Goal: Information Seeking & Learning: Learn about a topic

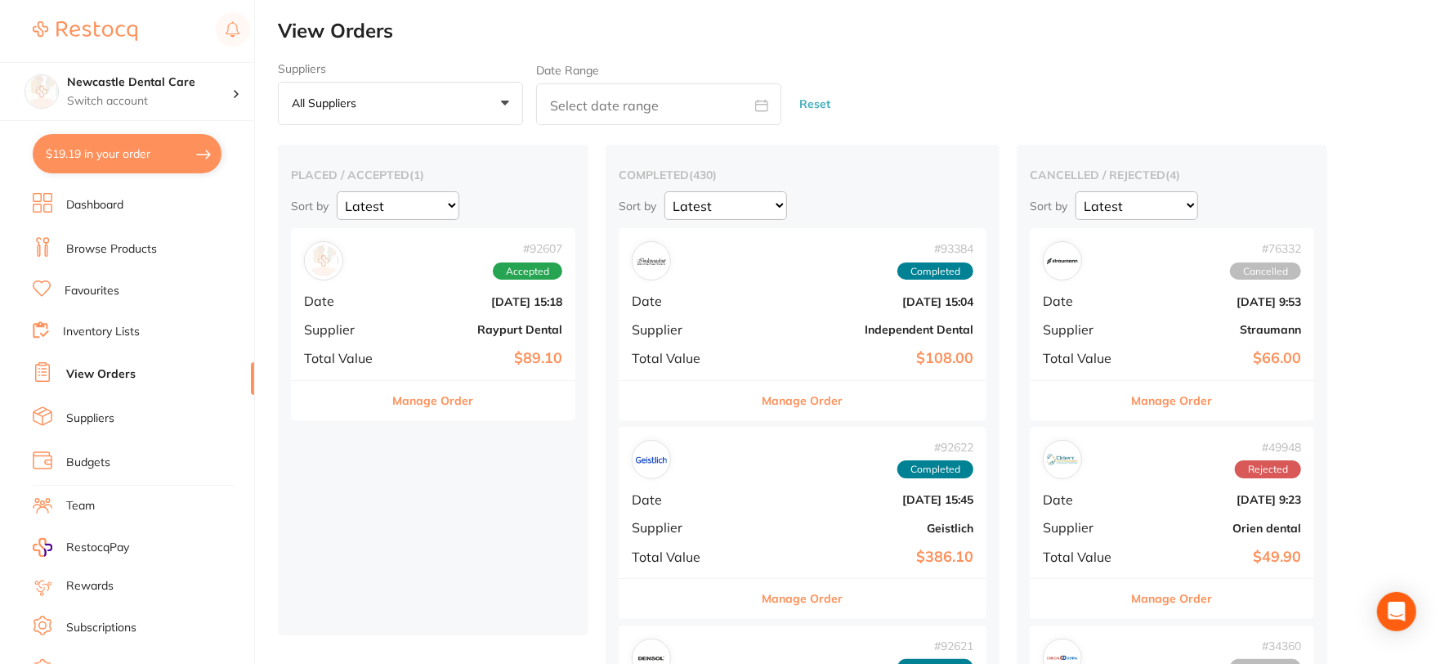
click at [150, 254] on link "Browse Products" at bounding box center [111, 249] width 91 height 16
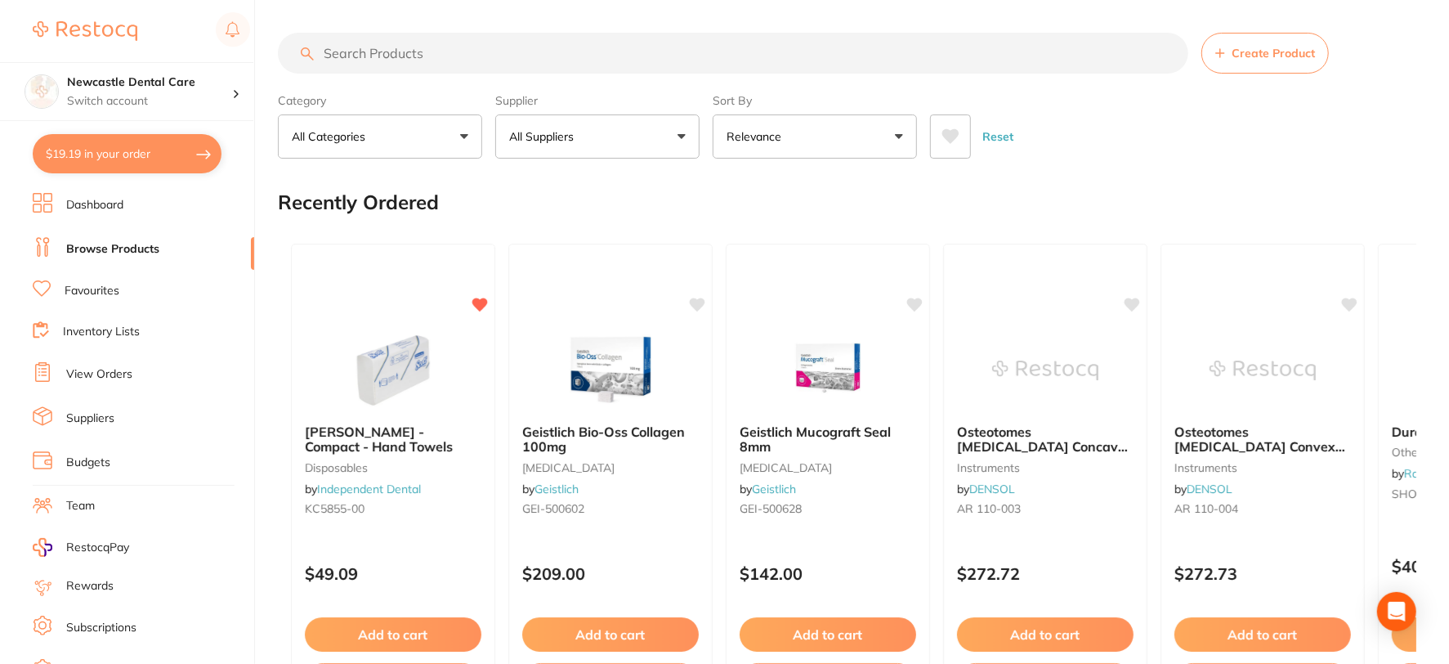
click at [436, 51] on input "search" at bounding box center [733, 53] width 910 height 41
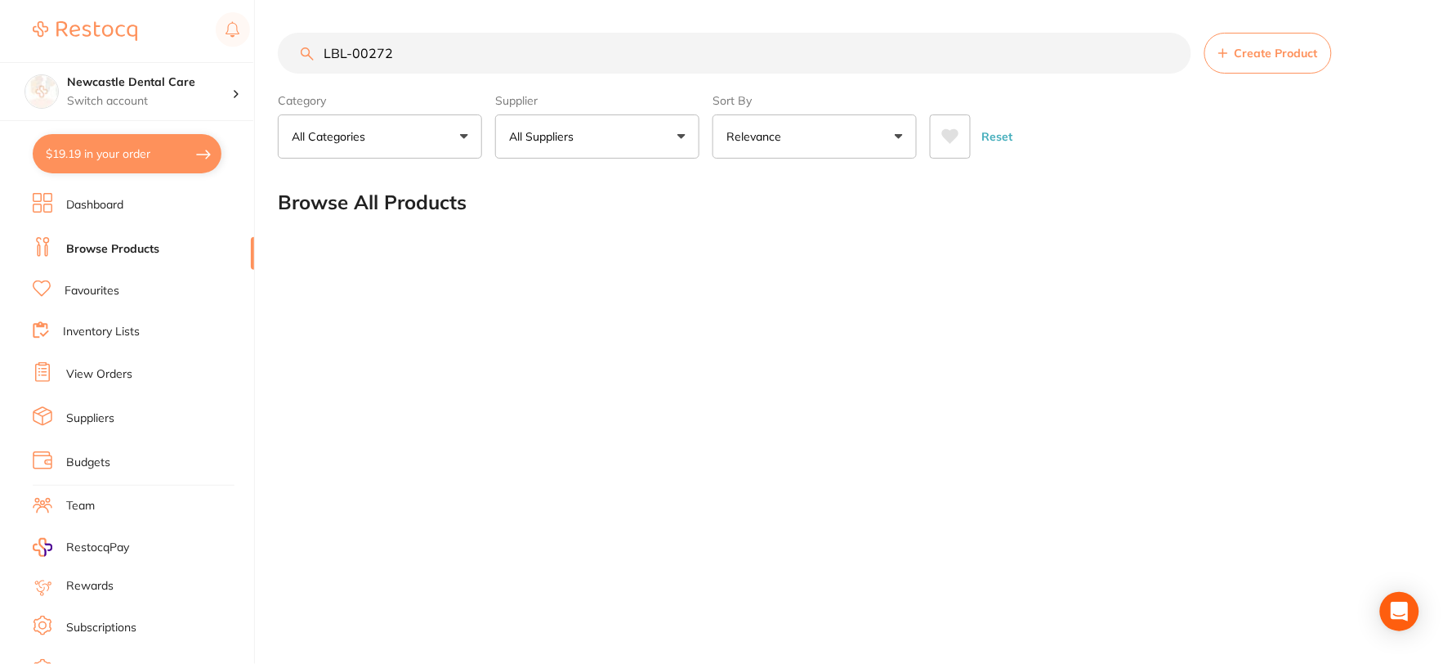
type input "LBL-00272"
click at [680, 136] on button "All Suppliers" at bounding box center [597, 136] width 204 height 44
click at [558, 232] on strong "All Suppliers" at bounding box center [554, 234] width 78 height 15
click at [1171, 52] on input "LBL-00272" at bounding box center [735, 53] width 914 height 41
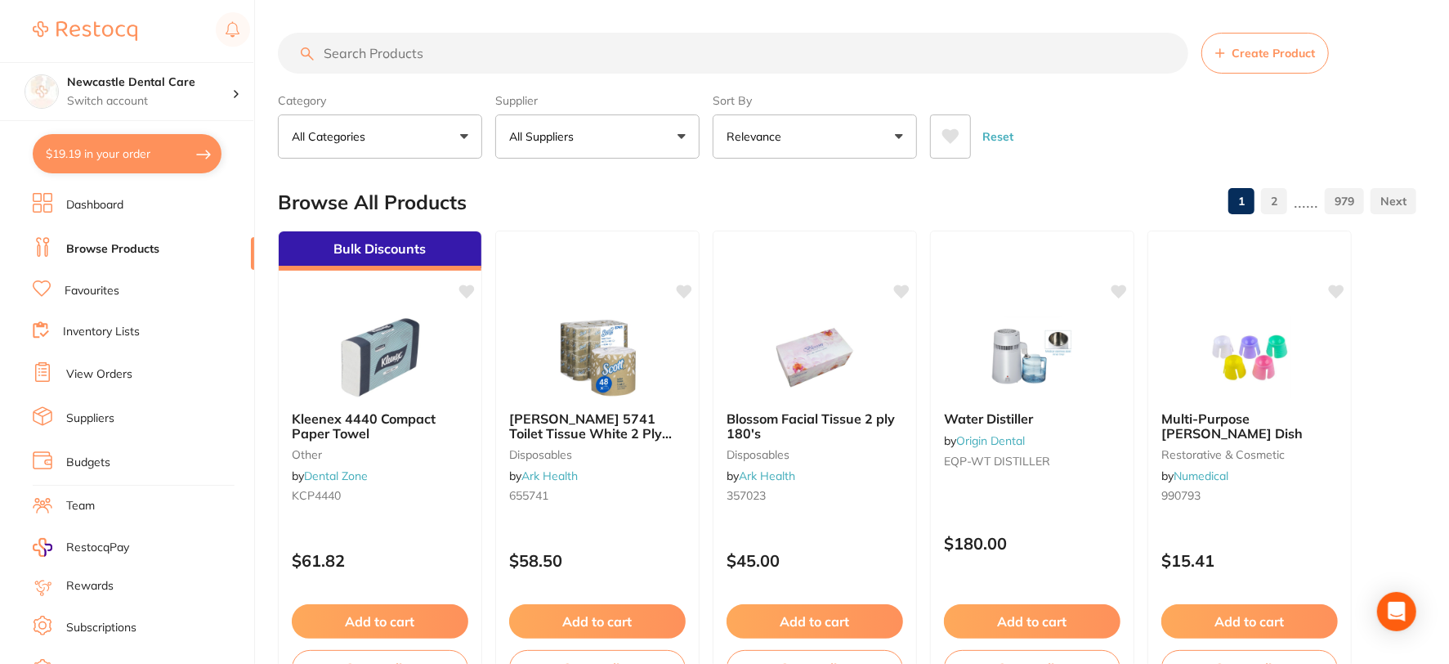
click at [454, 59] on input "search" at bounding box center [733, 53] width 910 height 41
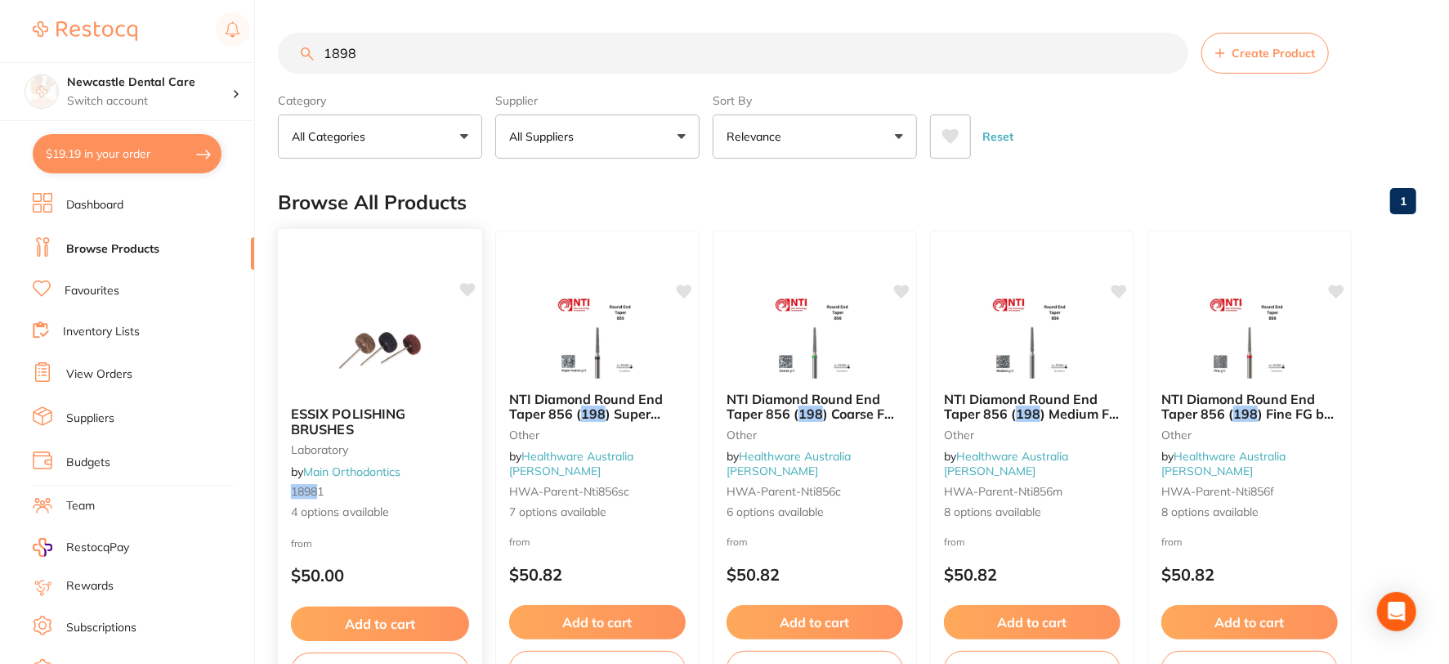
type input "1898"
click at [400, 486] on small "1898 1" at bounding box center [380, 491] width 178 height 13
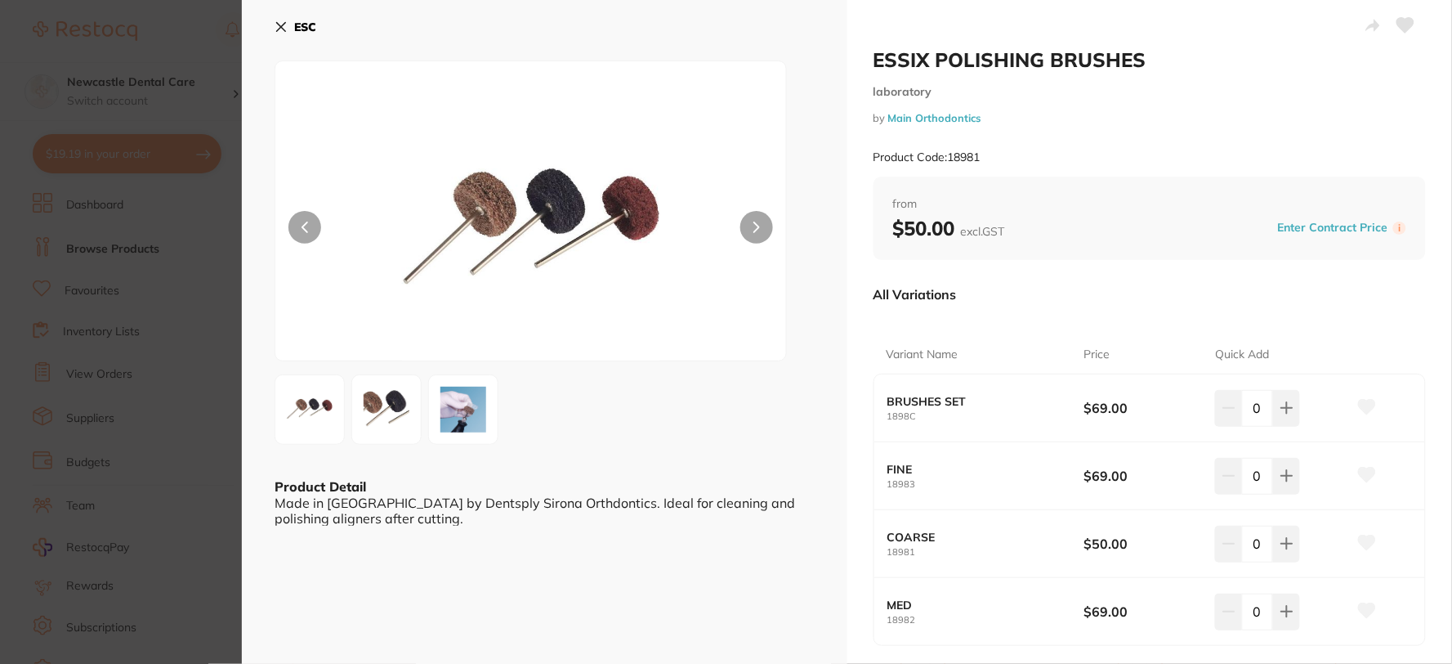
click at [281, 29] on icon at bounding box center [281, 26] width 13 height 13
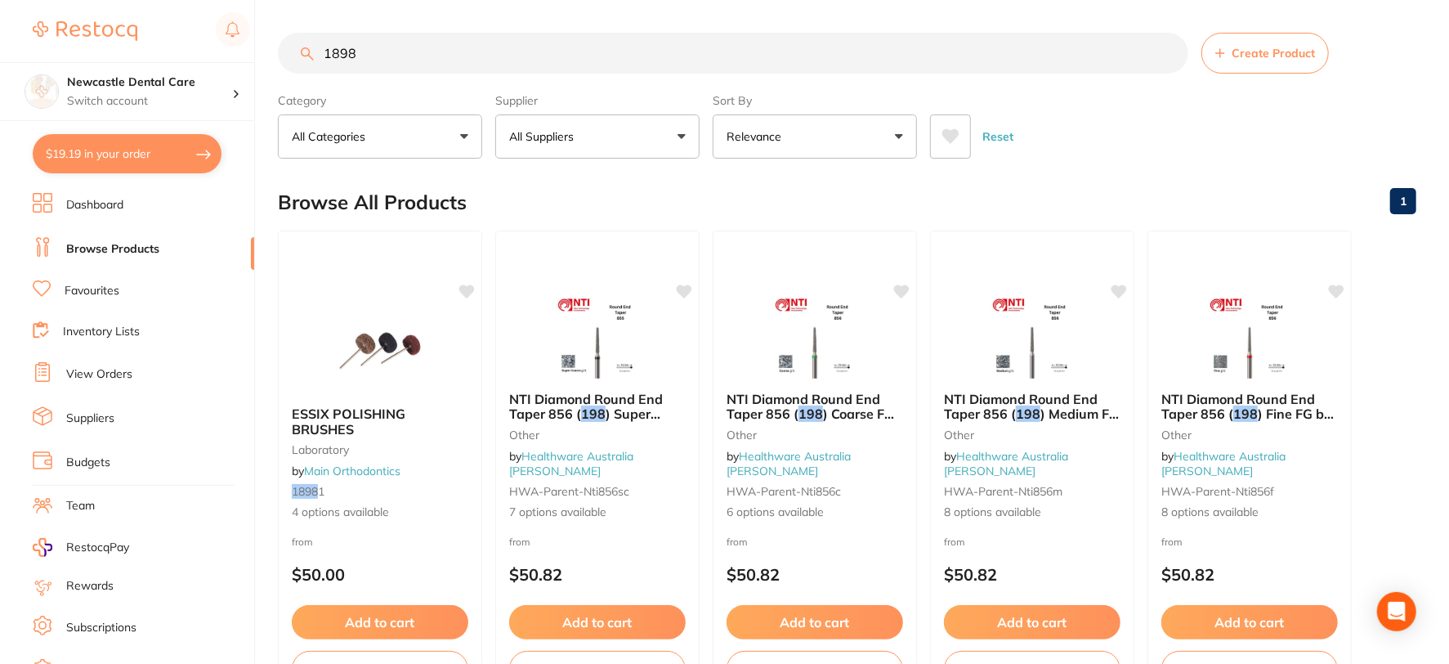
drag, startPoint x: 1166, startPoint y: 54, endPoint x: 1103, endPoint y: 54, distance: 62.9
click at [1166, 54] on input "1898" at bounding box center [733, 53] width 910 height 41
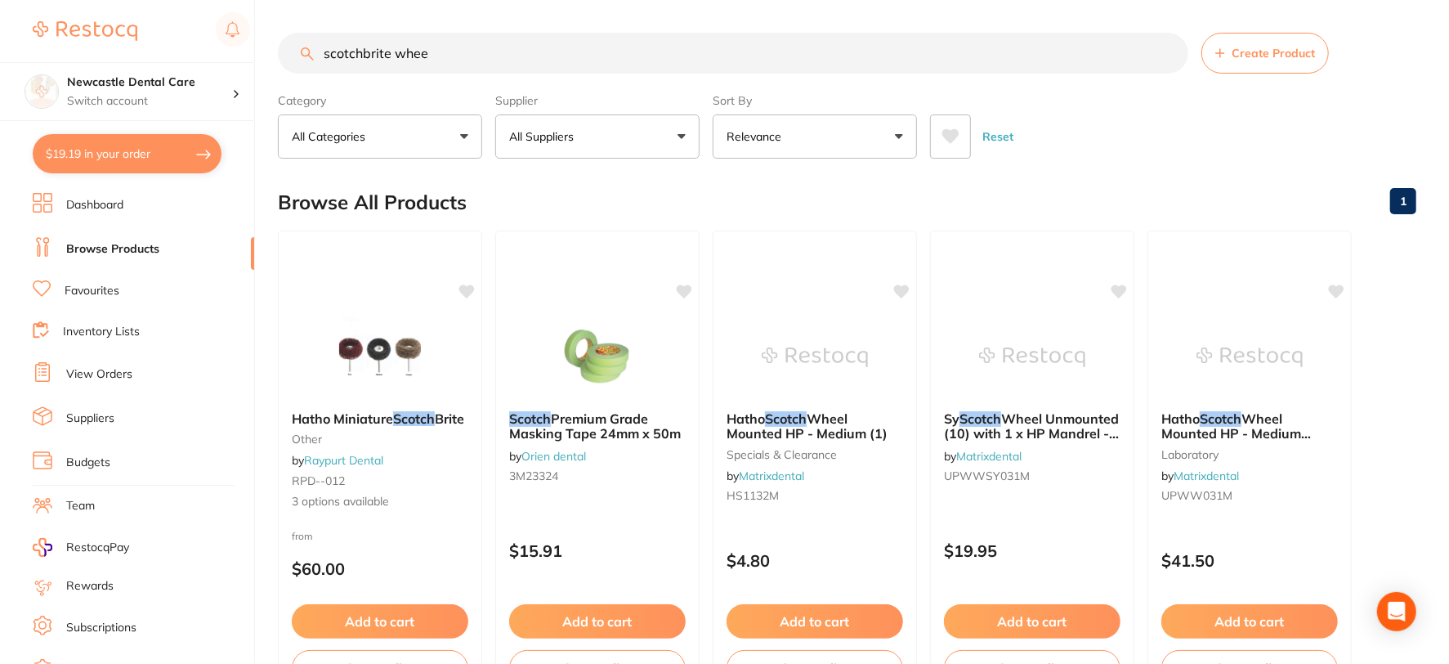
type input "scotchbrite wheel"
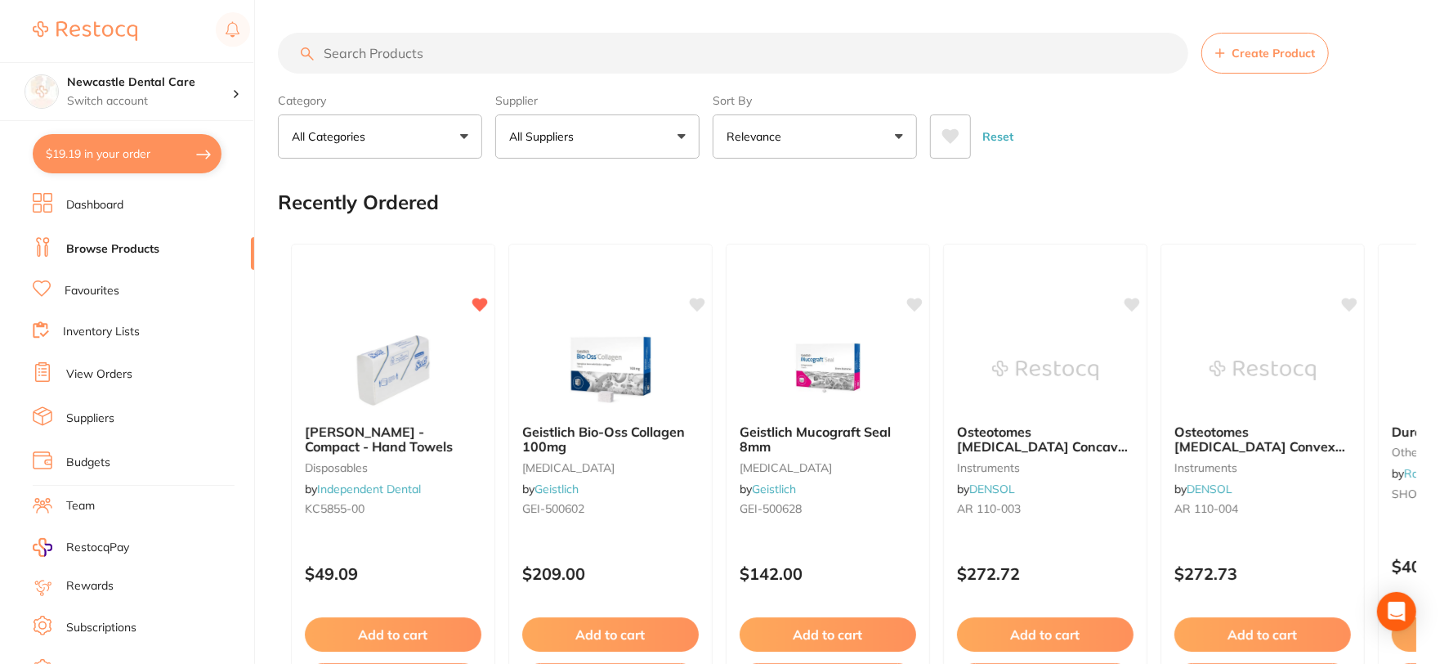
click at [680, 134] on button "All Suppliers" at bounding box center [597, 136] width 204 height 44
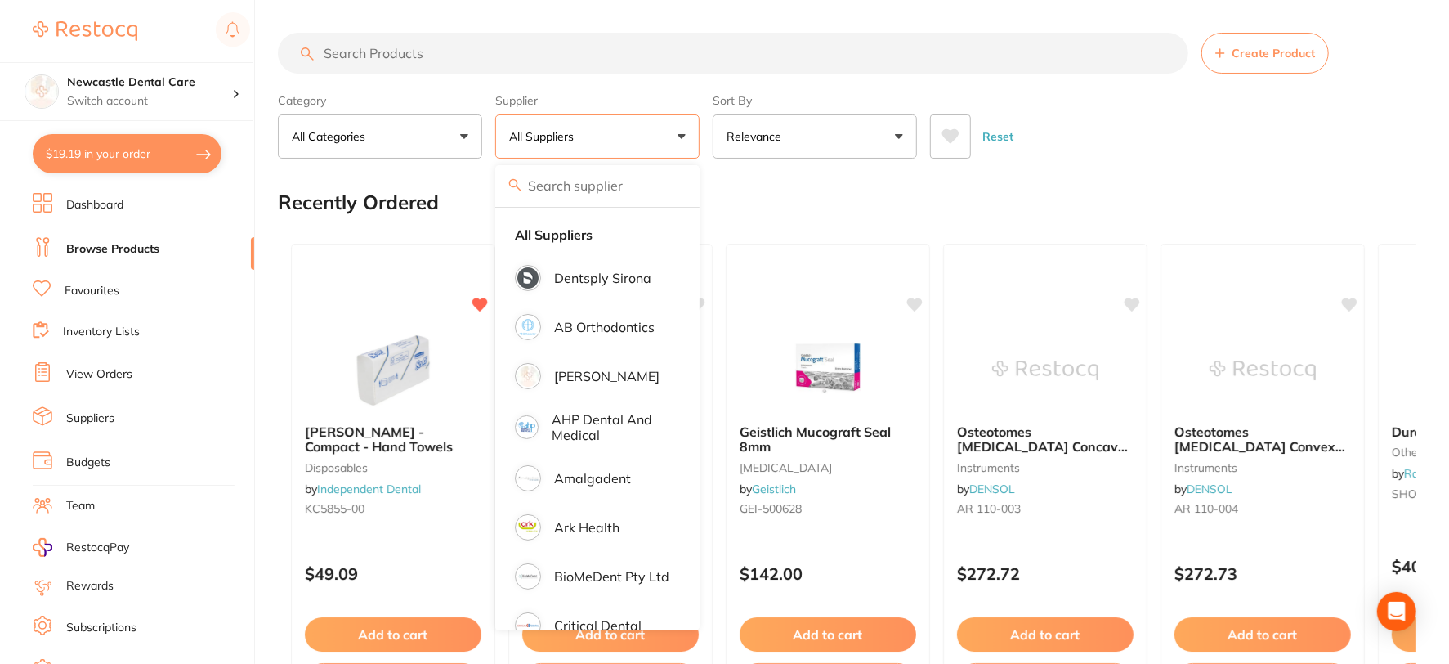
click at [392, 61] on input "search" at bounding box center [733, 53] width 910 height 41
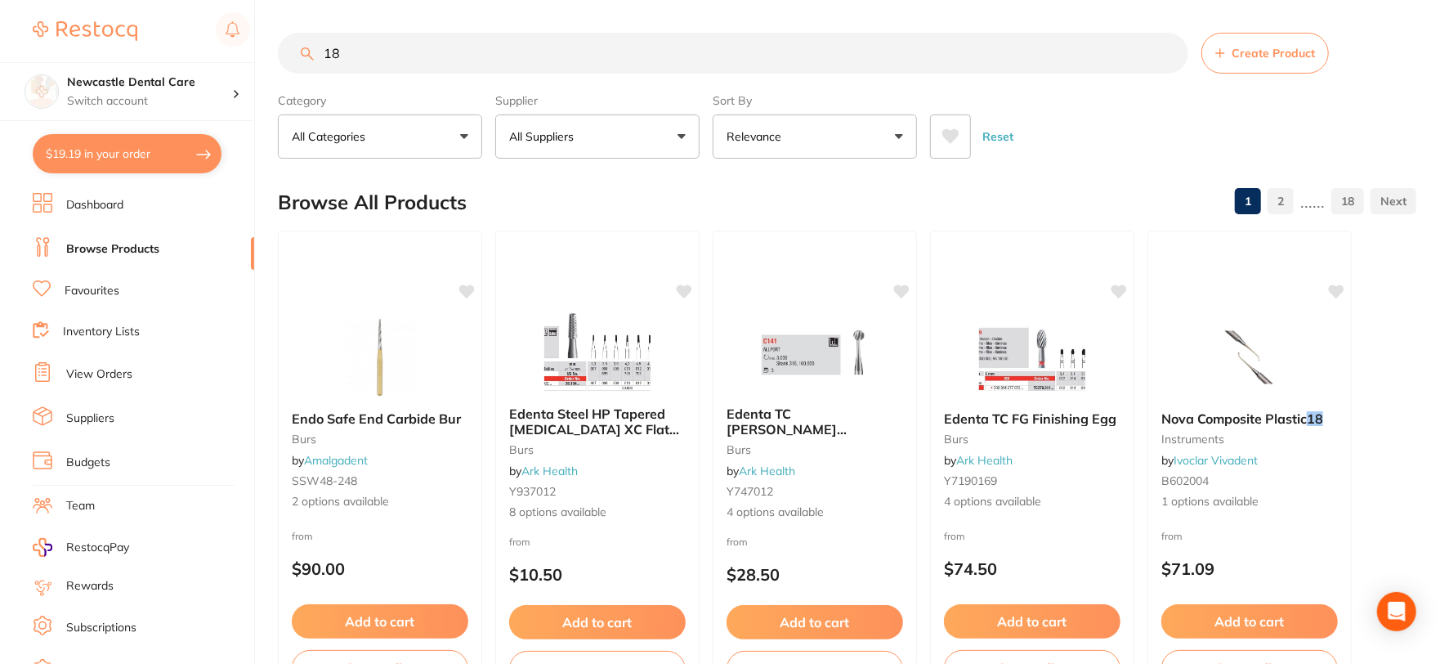
type input "18"
click at [682, 136] on button "All Suppliers" at bounding box center [597, 136] width 204 height 44
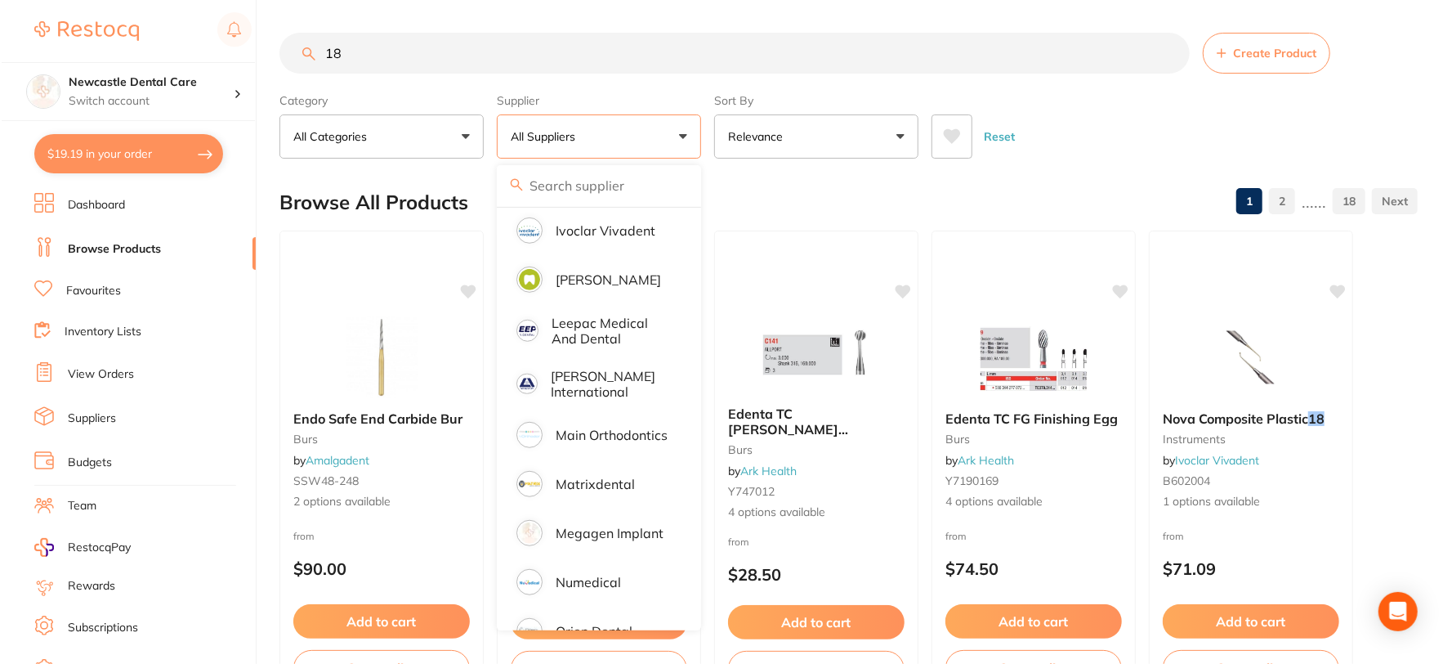
scroll to position [908, 0]
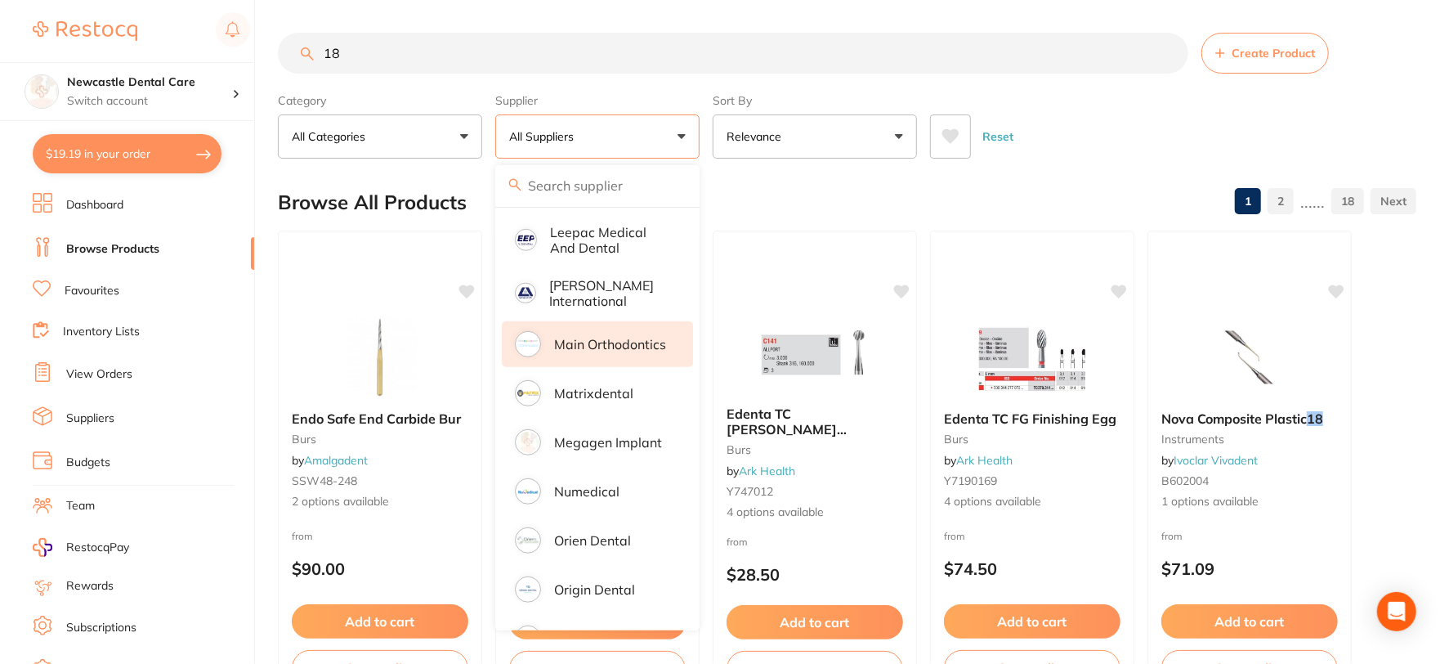
click at [605, 337] on p "Main Orthodontics" at bounding box center [610, 344] width 112 height 15
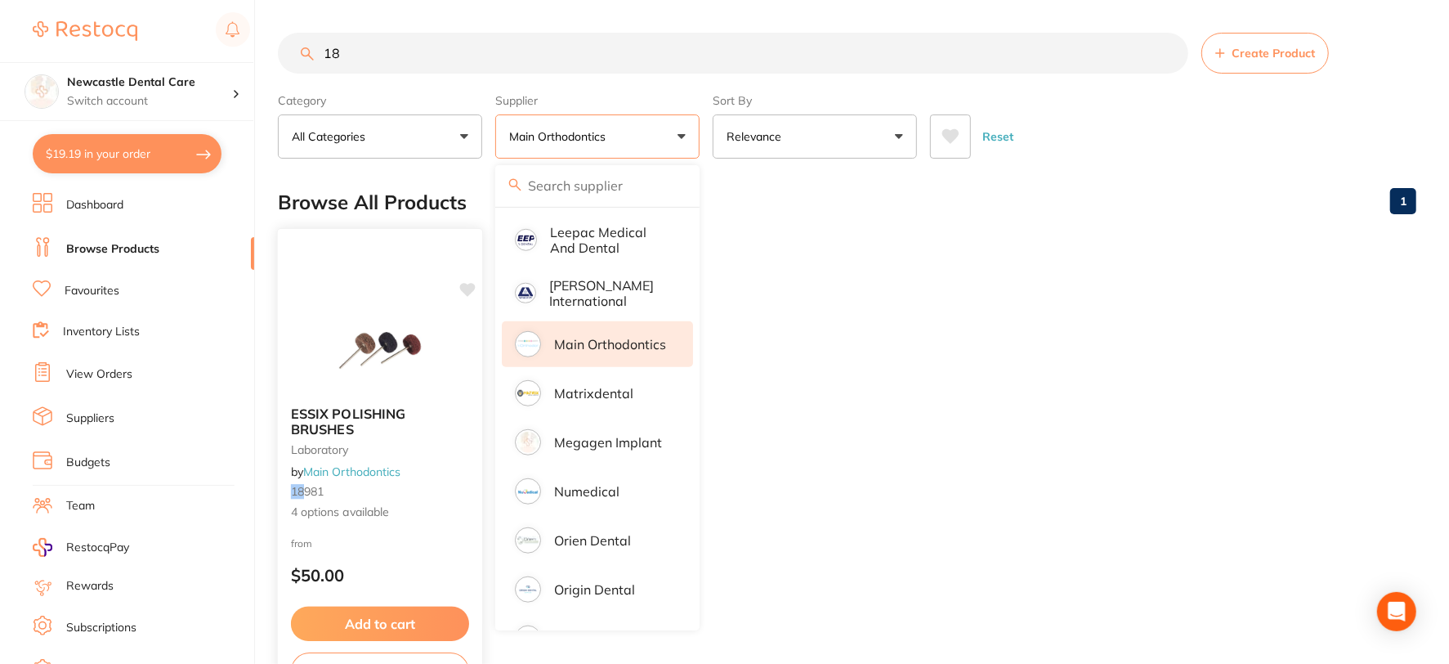
click at [402, 447] on small "laboratory" at bounding box center [380, 449] width 178 height 13
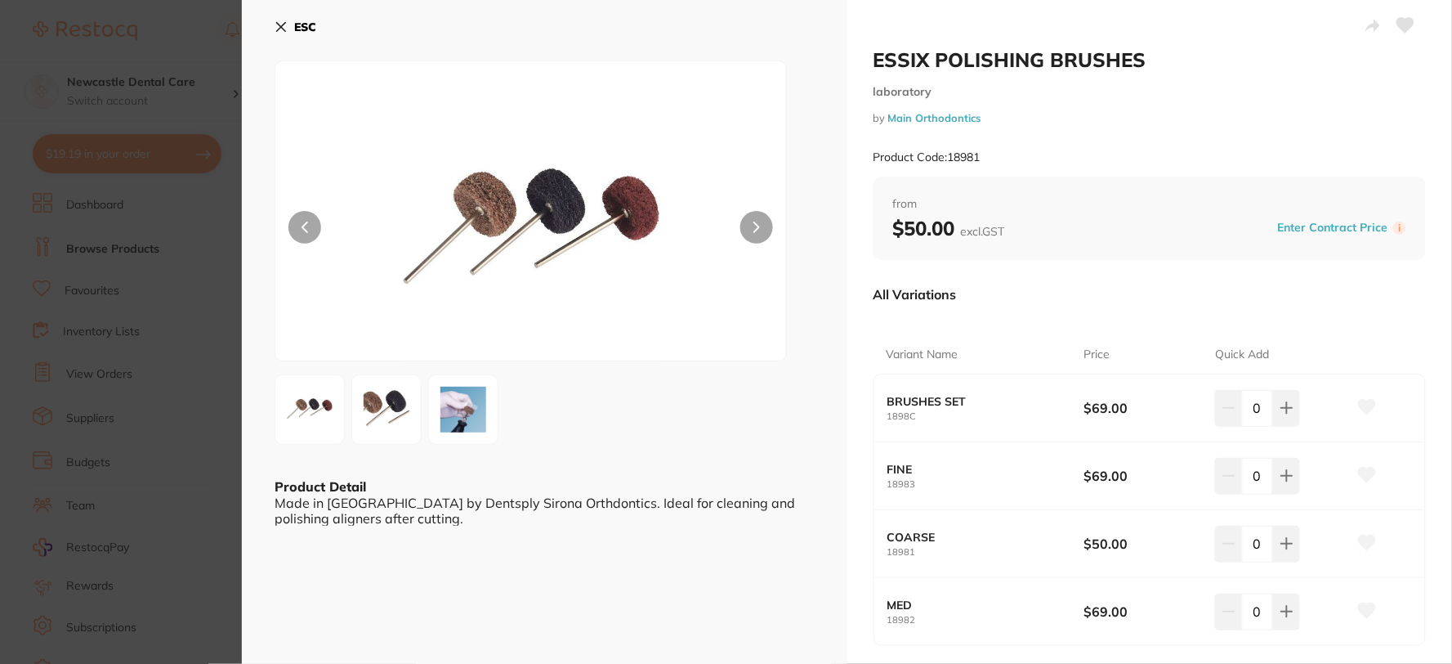
scroll to position [91, 0]
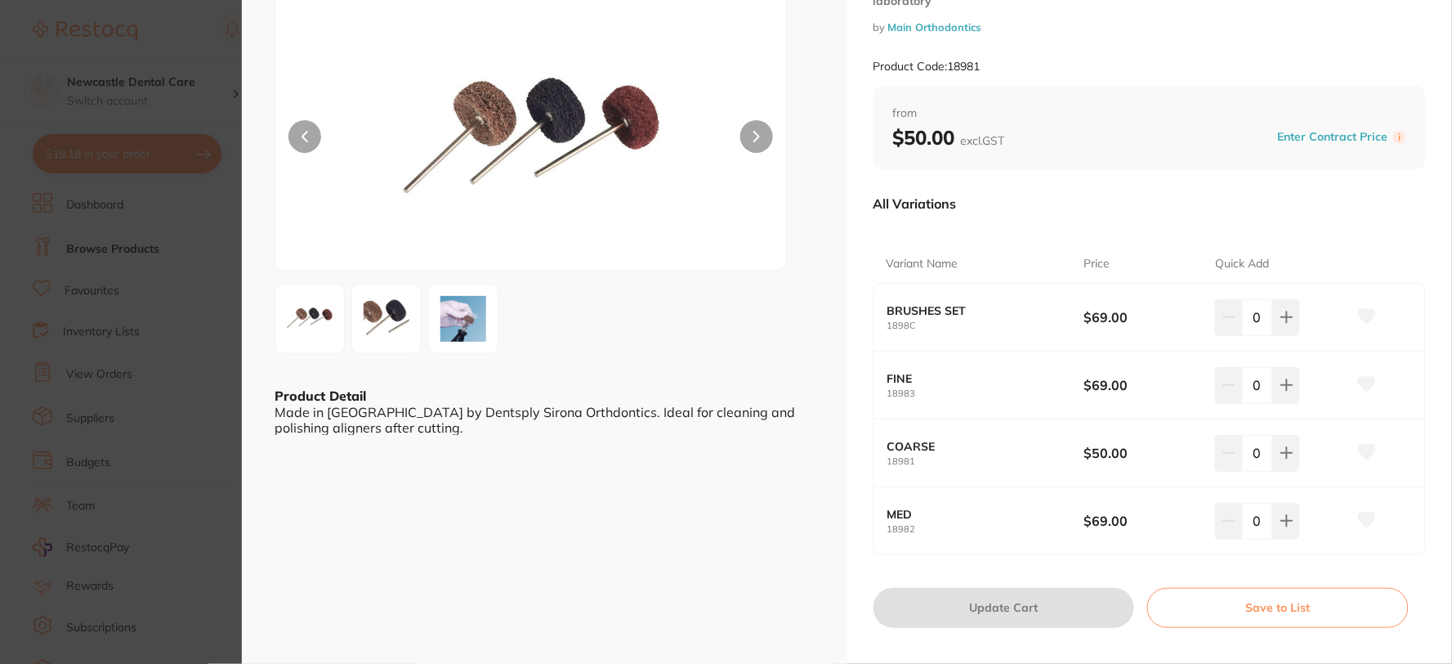
click at [889, 382] on b "FINE" at bounding box center [975, 378] width 177 height 13
click at [908, 387] on div "FINE 18983" at bounding box center [985, 385] width 197 height 27
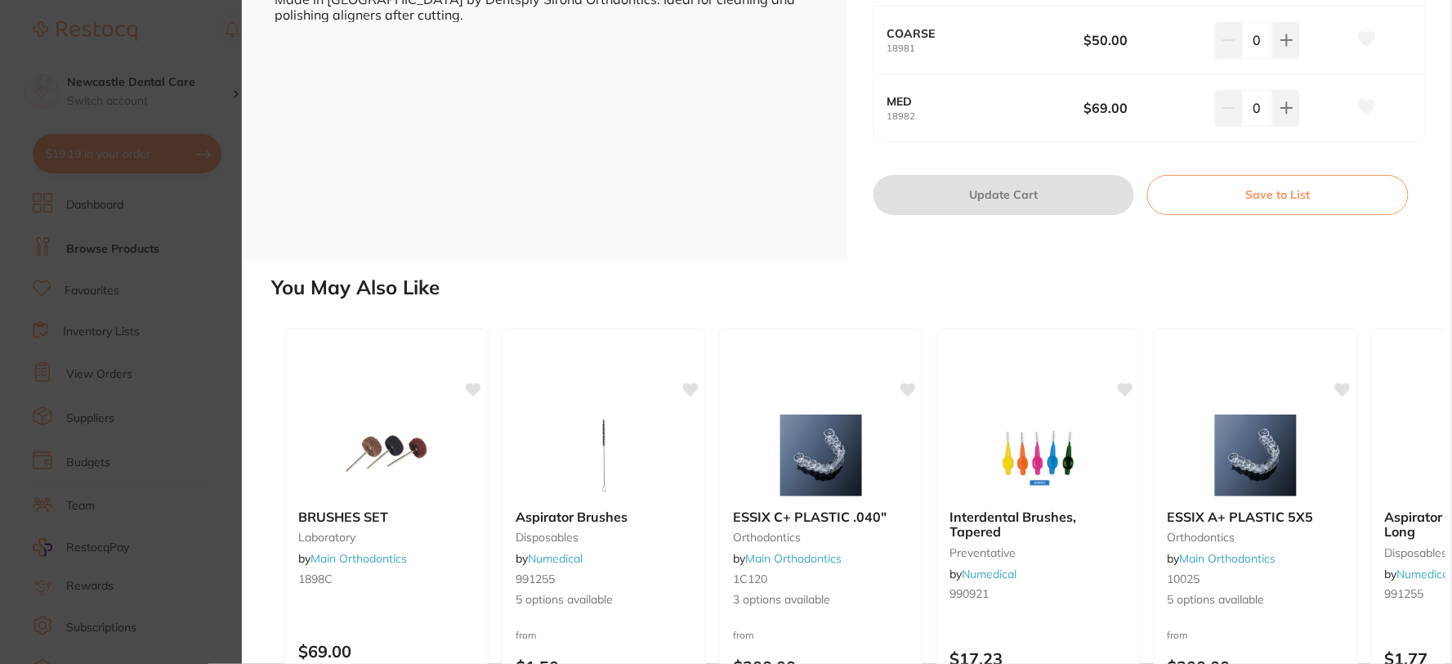
scroll to position [658, 0]
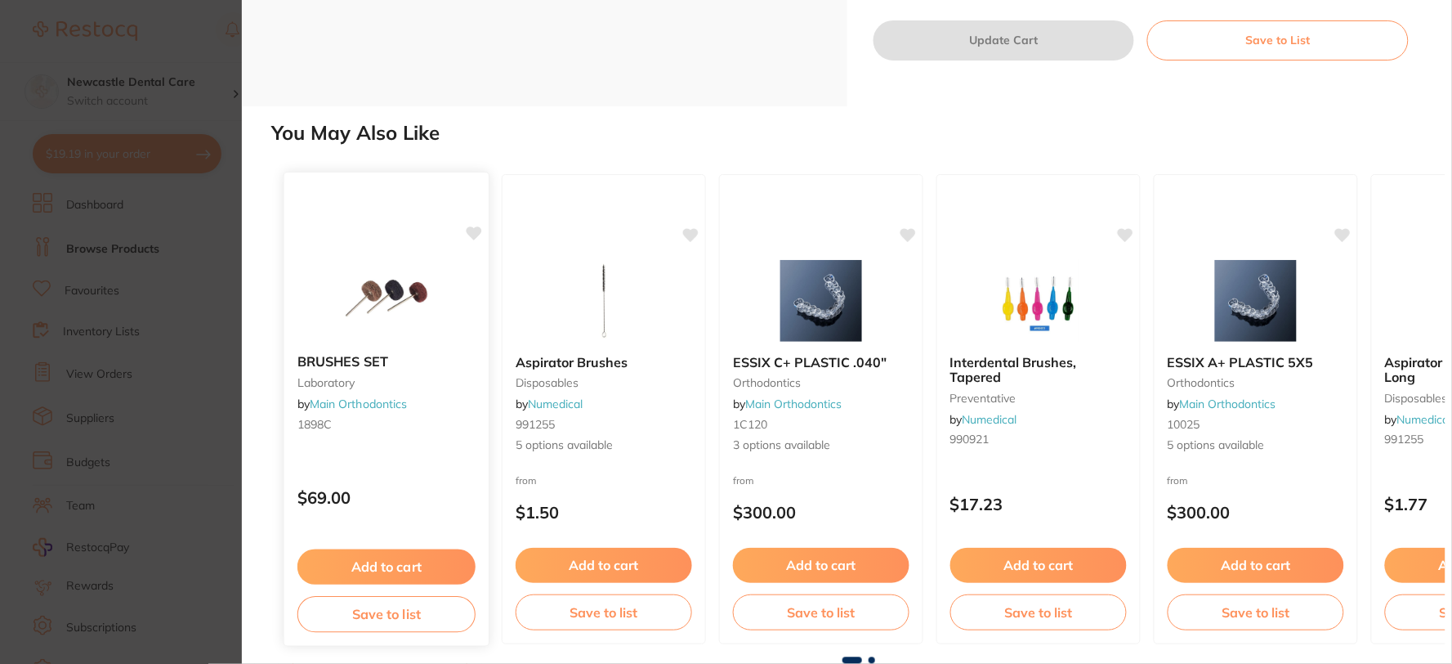
click at [404, 433] on div "BRUSHES SET laboratory by Main Orthodontics 1898C" at bounding box center [386, 396] width 204 height 110
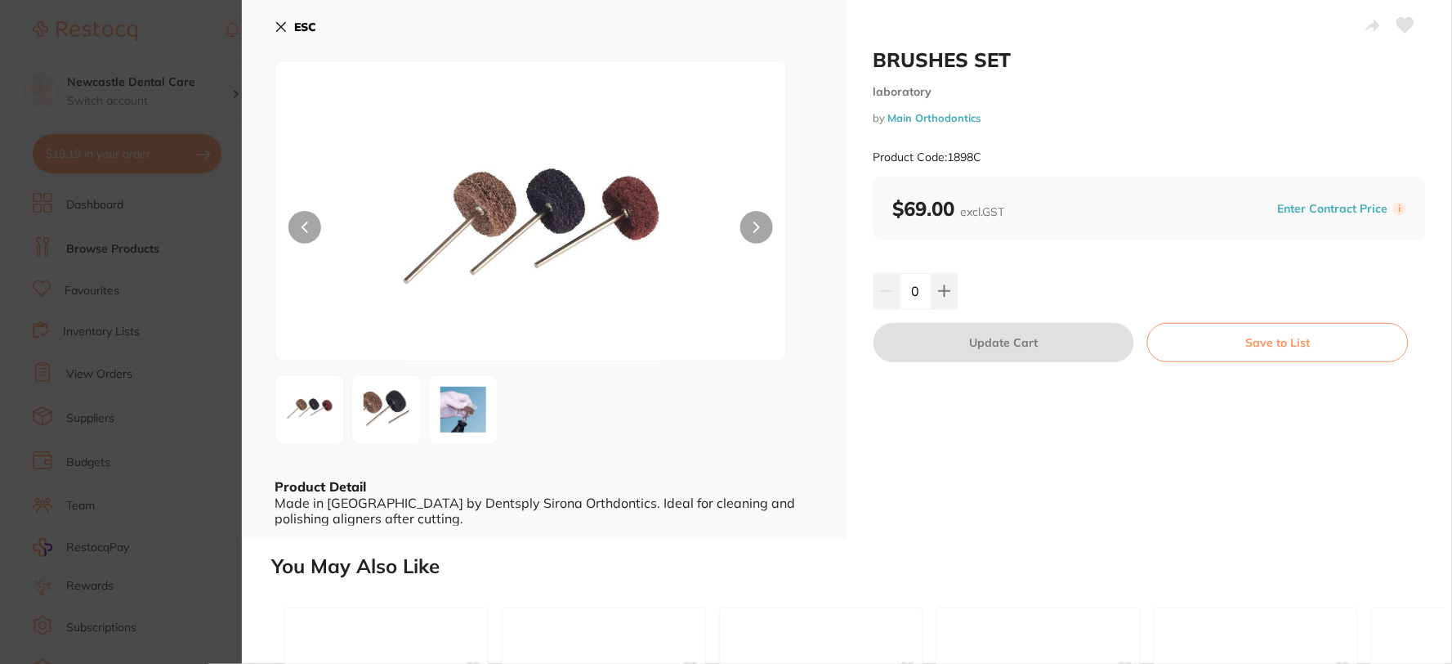
click at [755, 224] on icon at bounding box center [756, 227] width 5 height 10
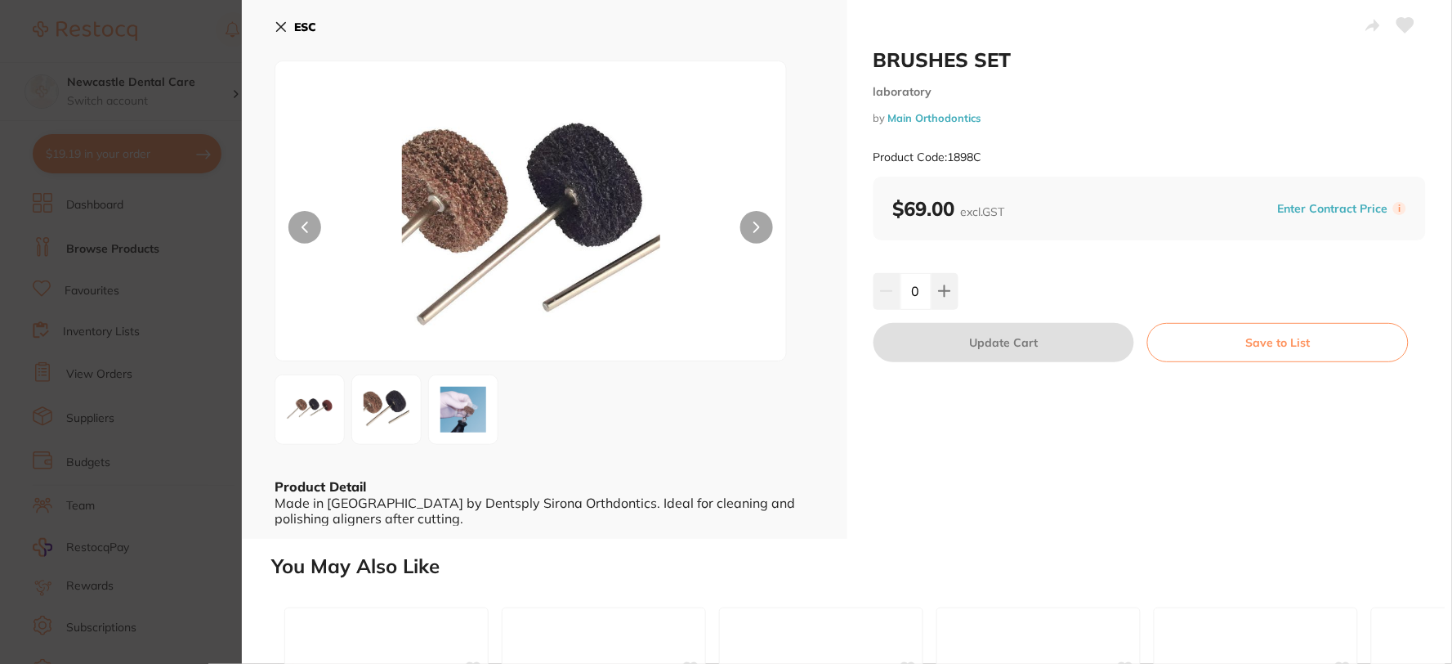
click at [755, 224] on icon at bounding box center [756, 227] width 5 height 10
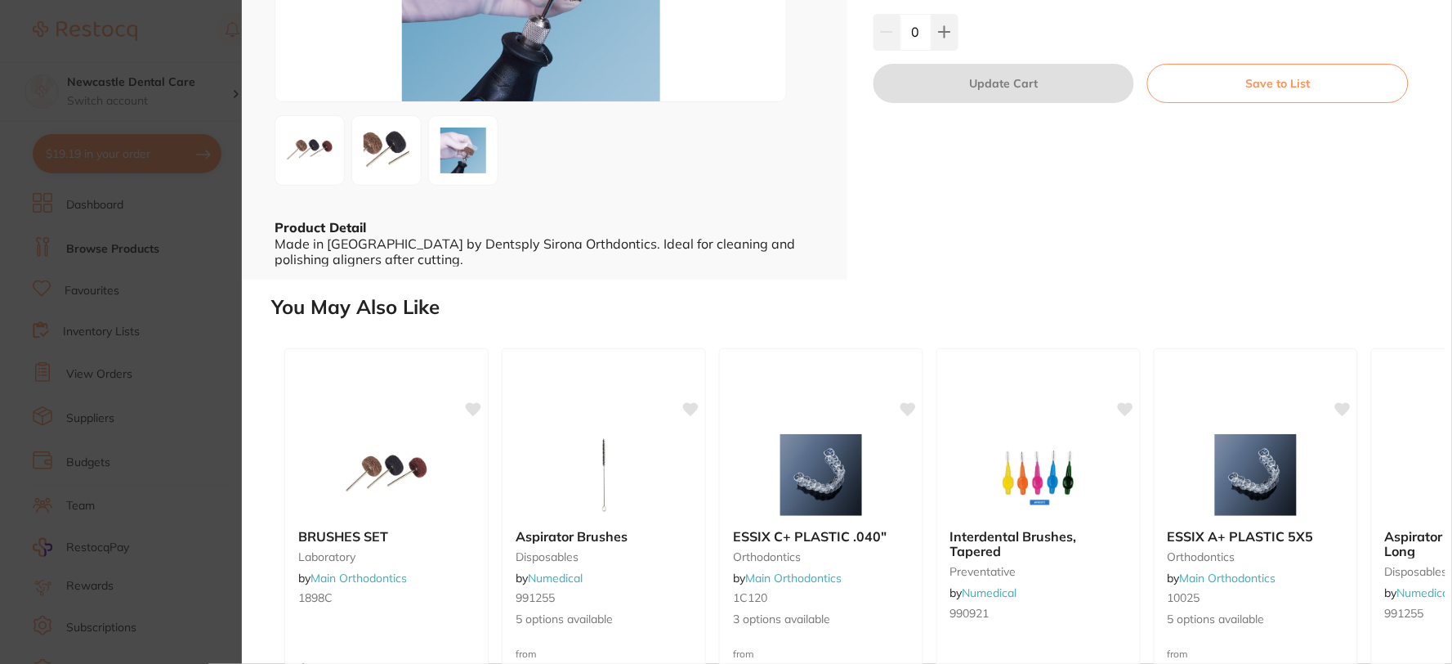
scroll to position [363, 0]
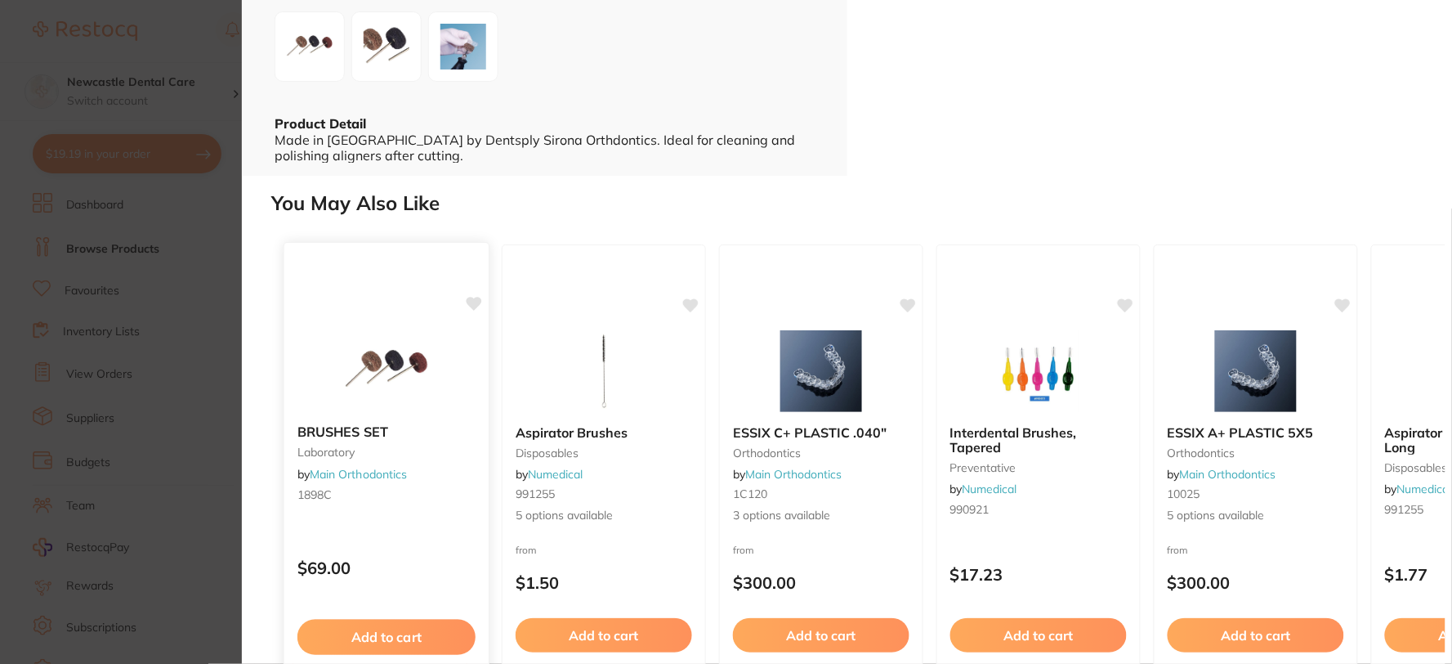
click at [440, 433] on b "BRUSHES SET" at bounding box center [386, 432] width 178 height 16
click at [364, 497] on small "1898C" at bounding box center [386, 494] width 178 height 13
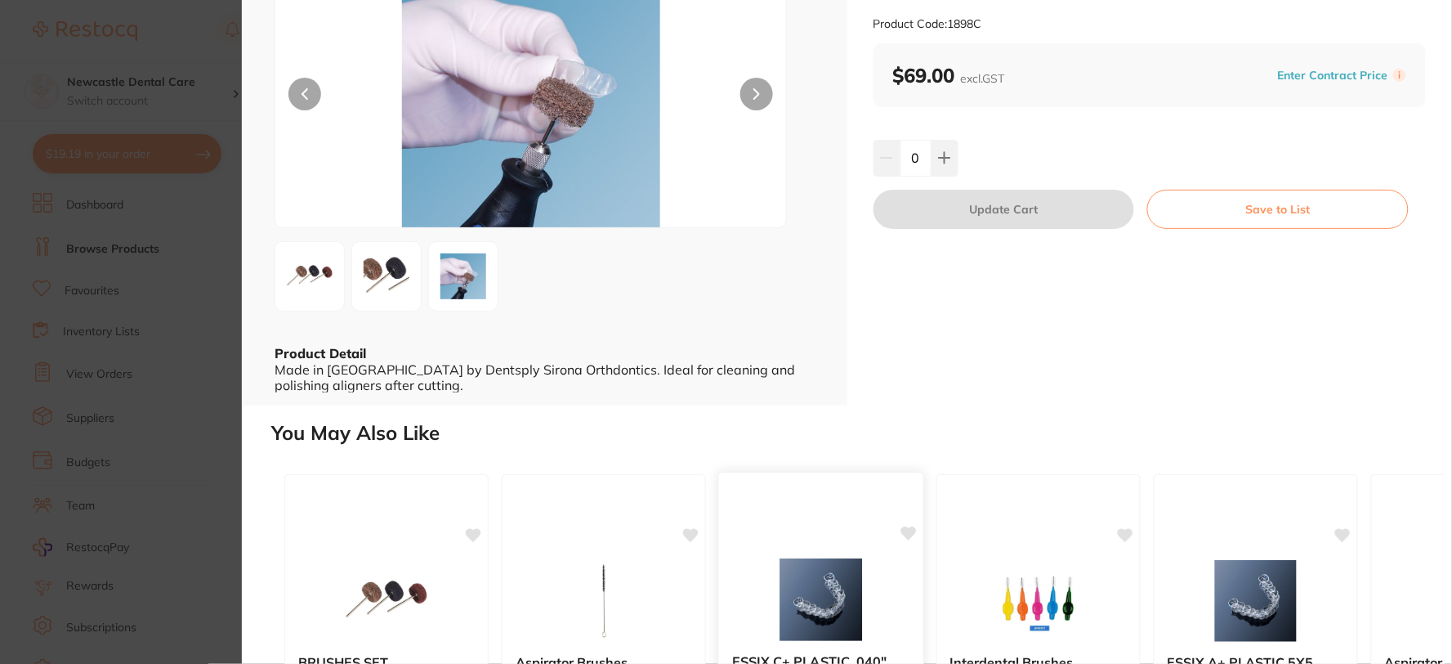
scroll to position [0, 0]
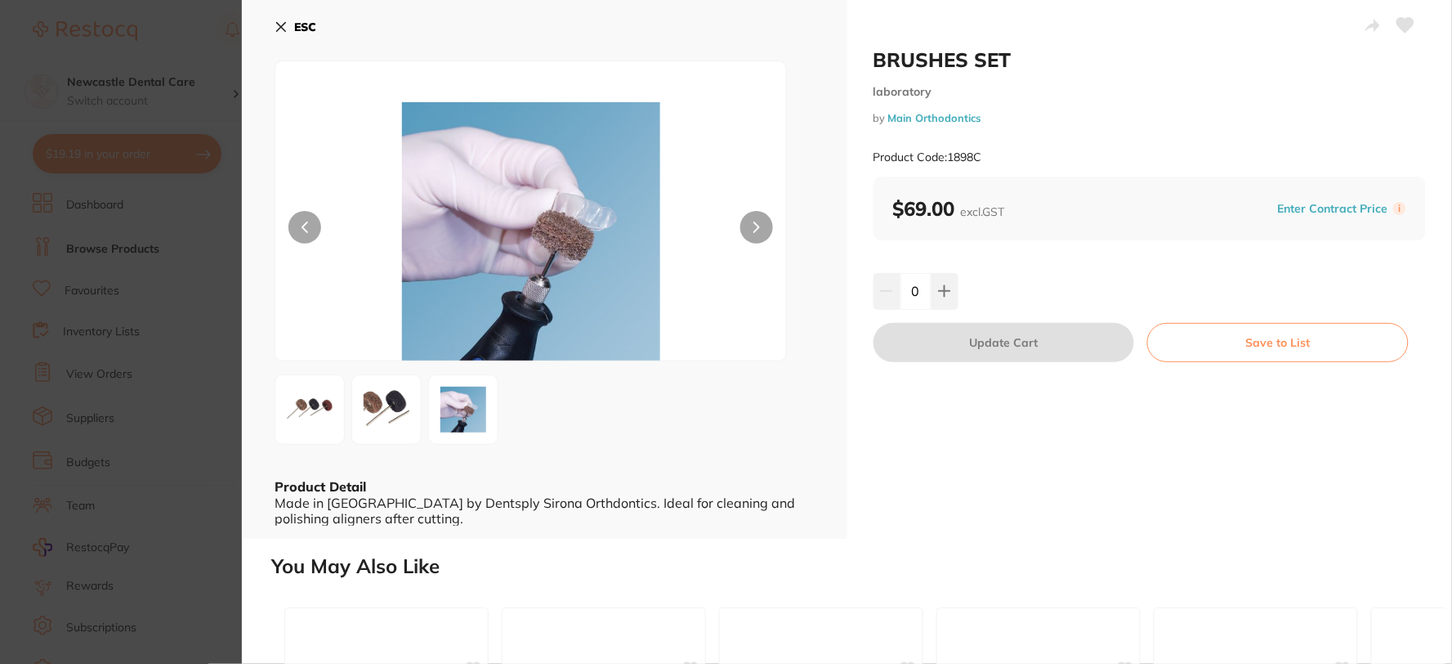
click at [280, 30] on icon at bounding box center [281, 26] width 13 height 13
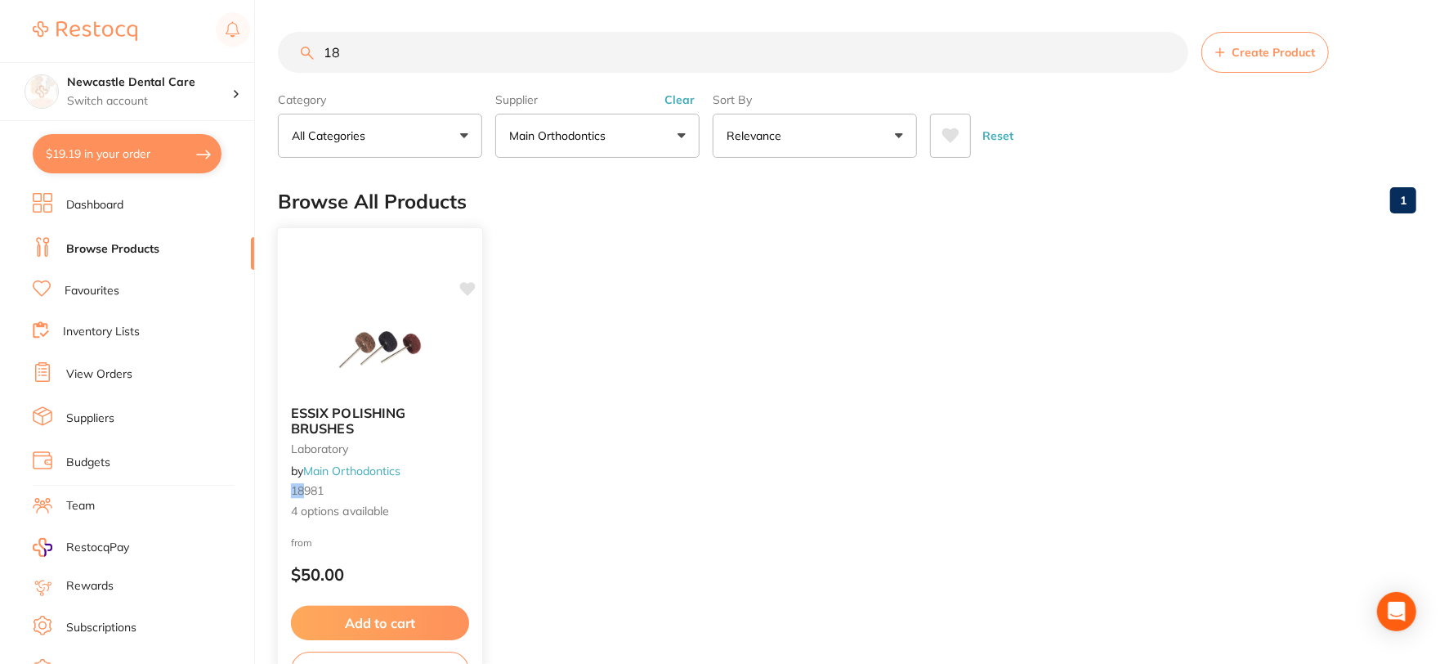
click at [371, 487] on small "18 981" at bounding box center [380, 490] width 178 height 13
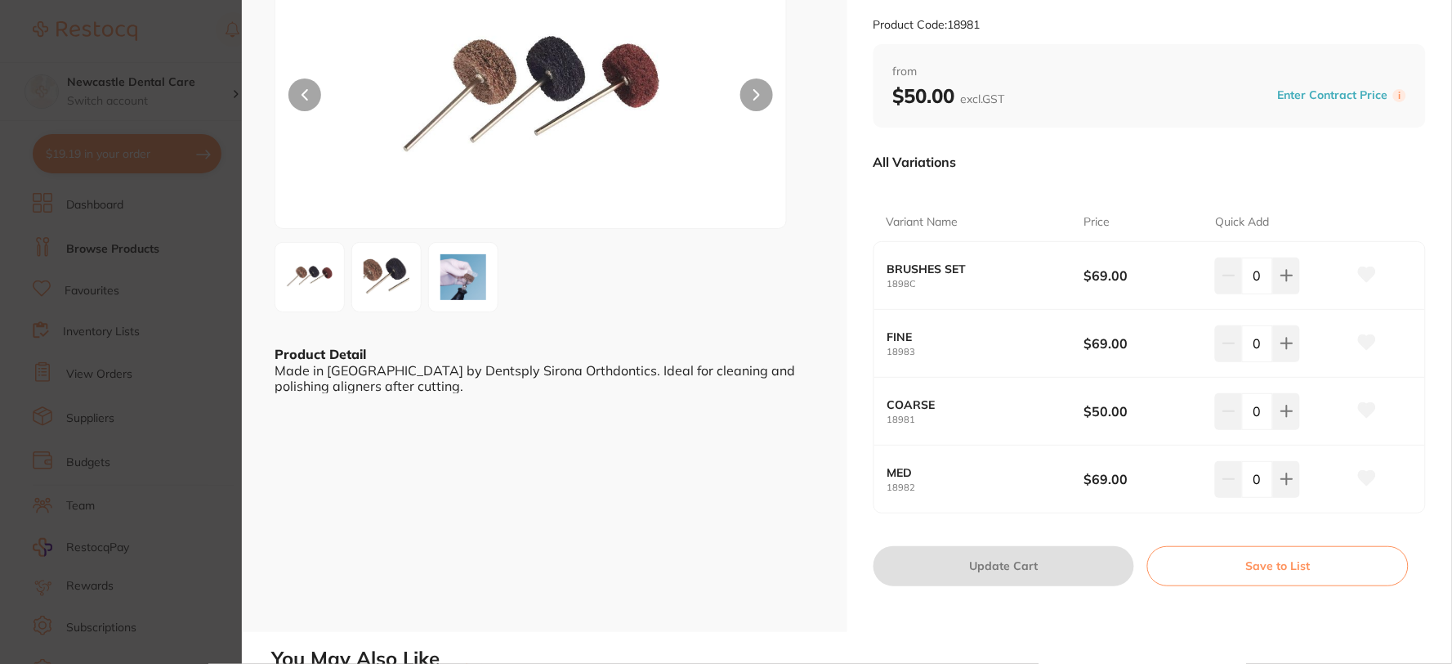
scroll to position [113, 0]
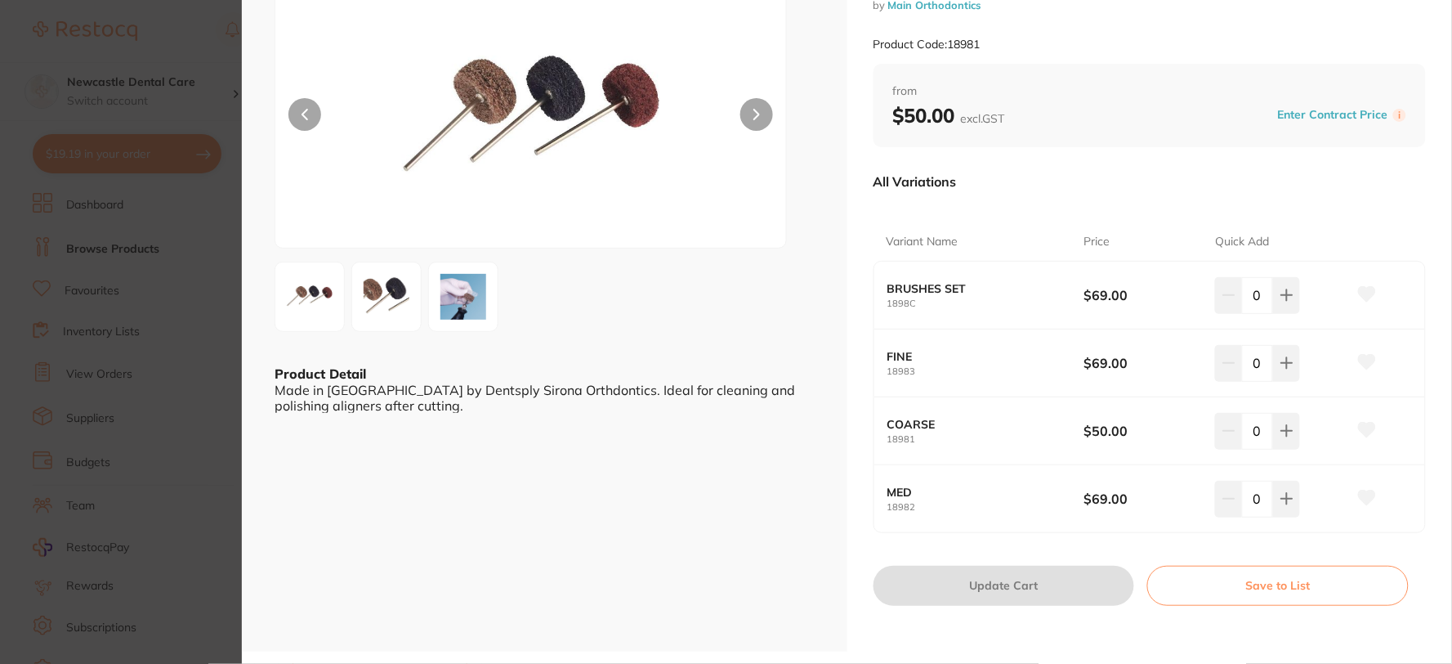
click at [621, 478] on div "ESC Product Detail Made in [GEOGRAPHIC_DATA] by Dentsply Sirona Orthdontics. Id…" at bounding box center [545, 269] width 606 height 764
click at [467, 288] on img at bounding box center [463, 296] width 59 height 59
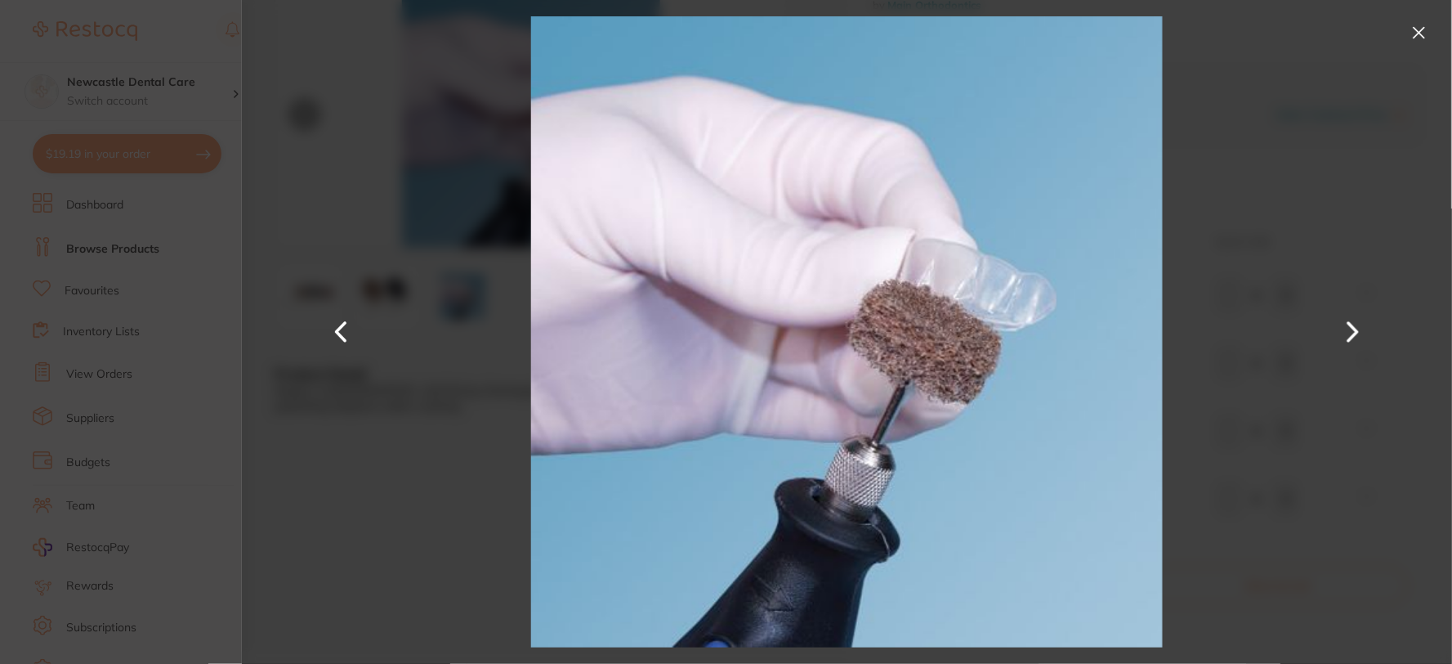
click at [352, 319] on button at bounding box center [340, 332] width 39 height 332
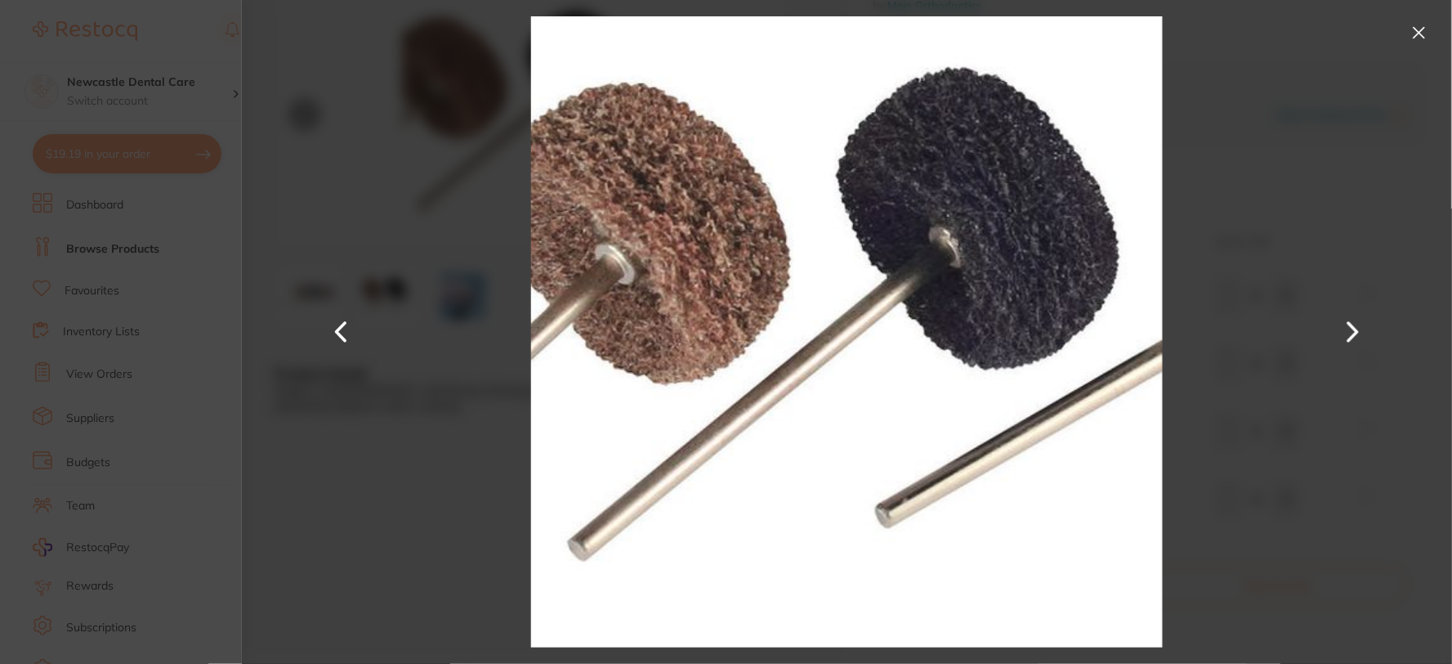
click at [350, 329] on button at bounding box center [340, 332] width 39 height 332
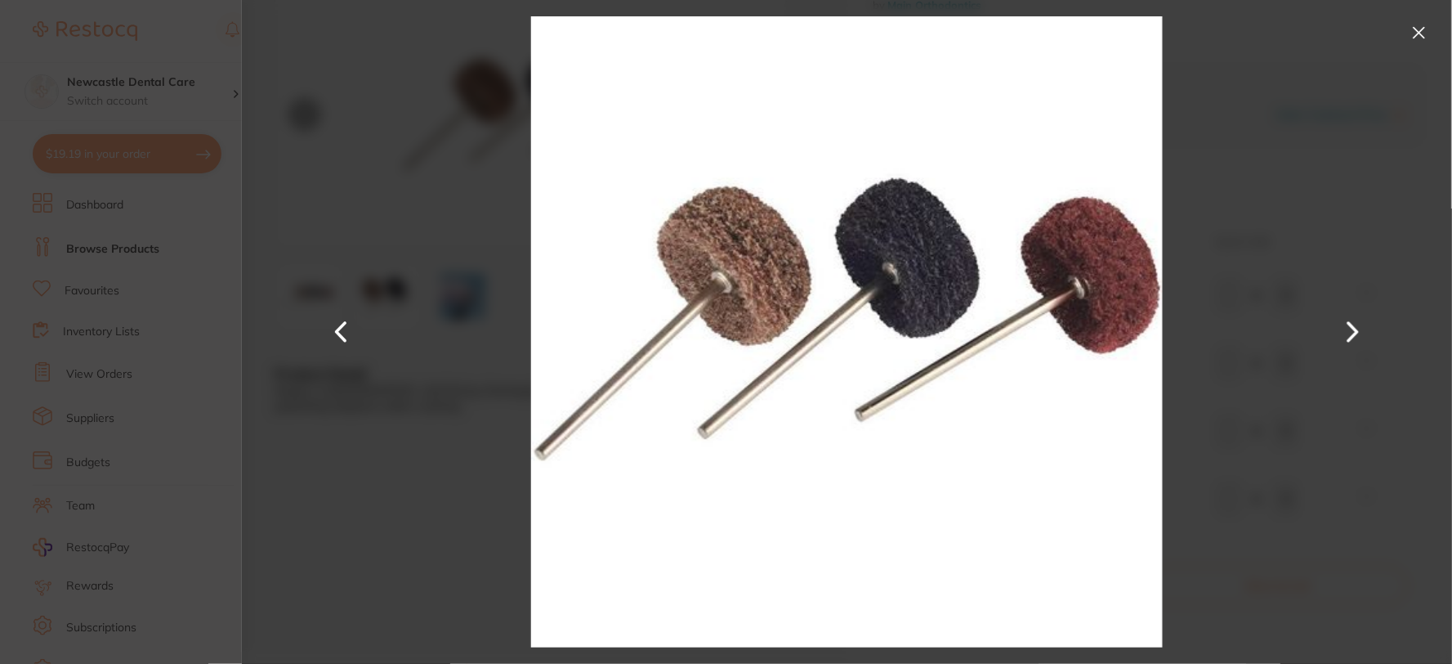
click at [1424, 23] on button at bounding box center [1419, 33] width 26 height 26
